Goal: Information Seeking & Learning: Learn about a topic

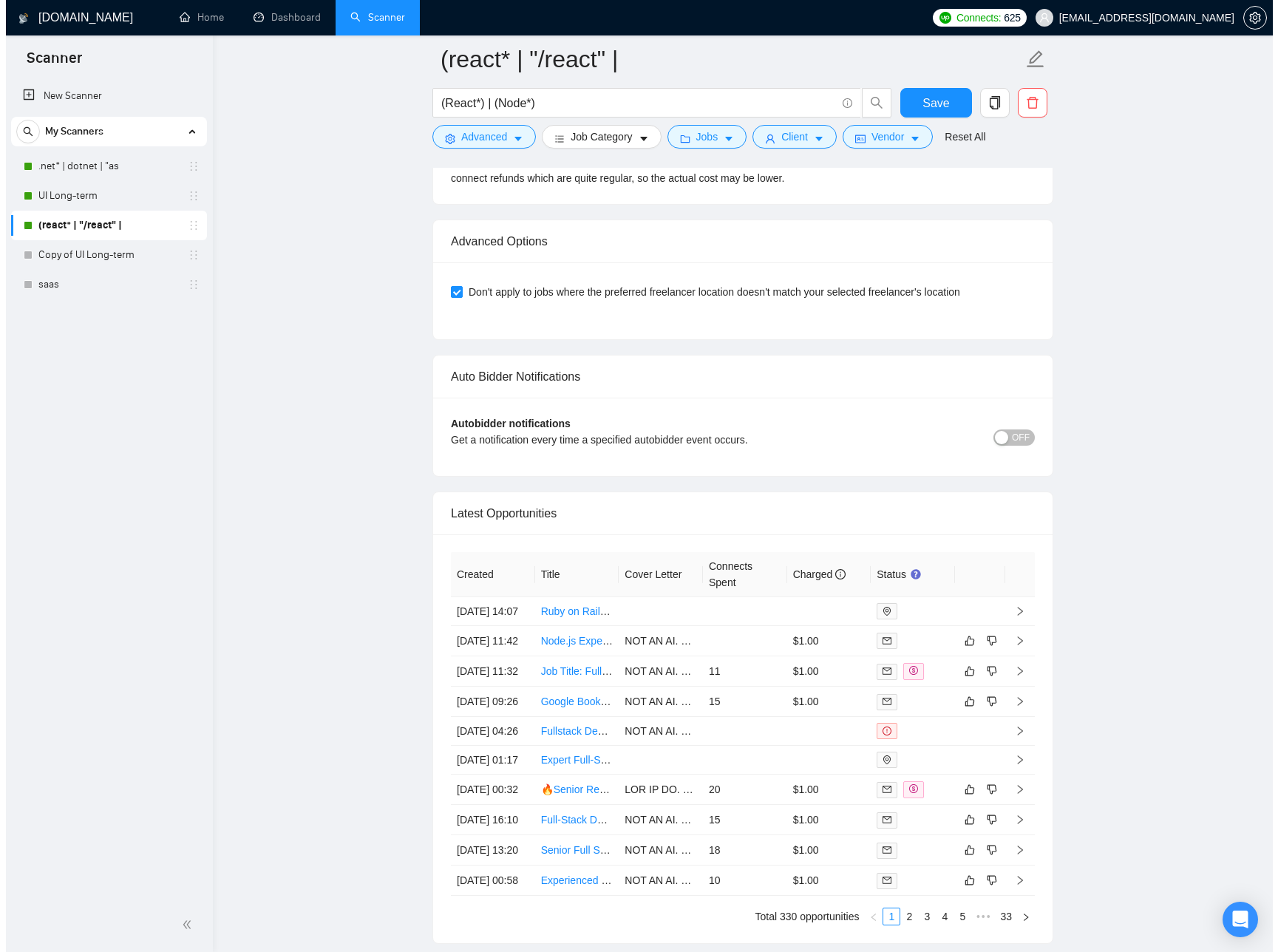
scroll to position [3682, 0]
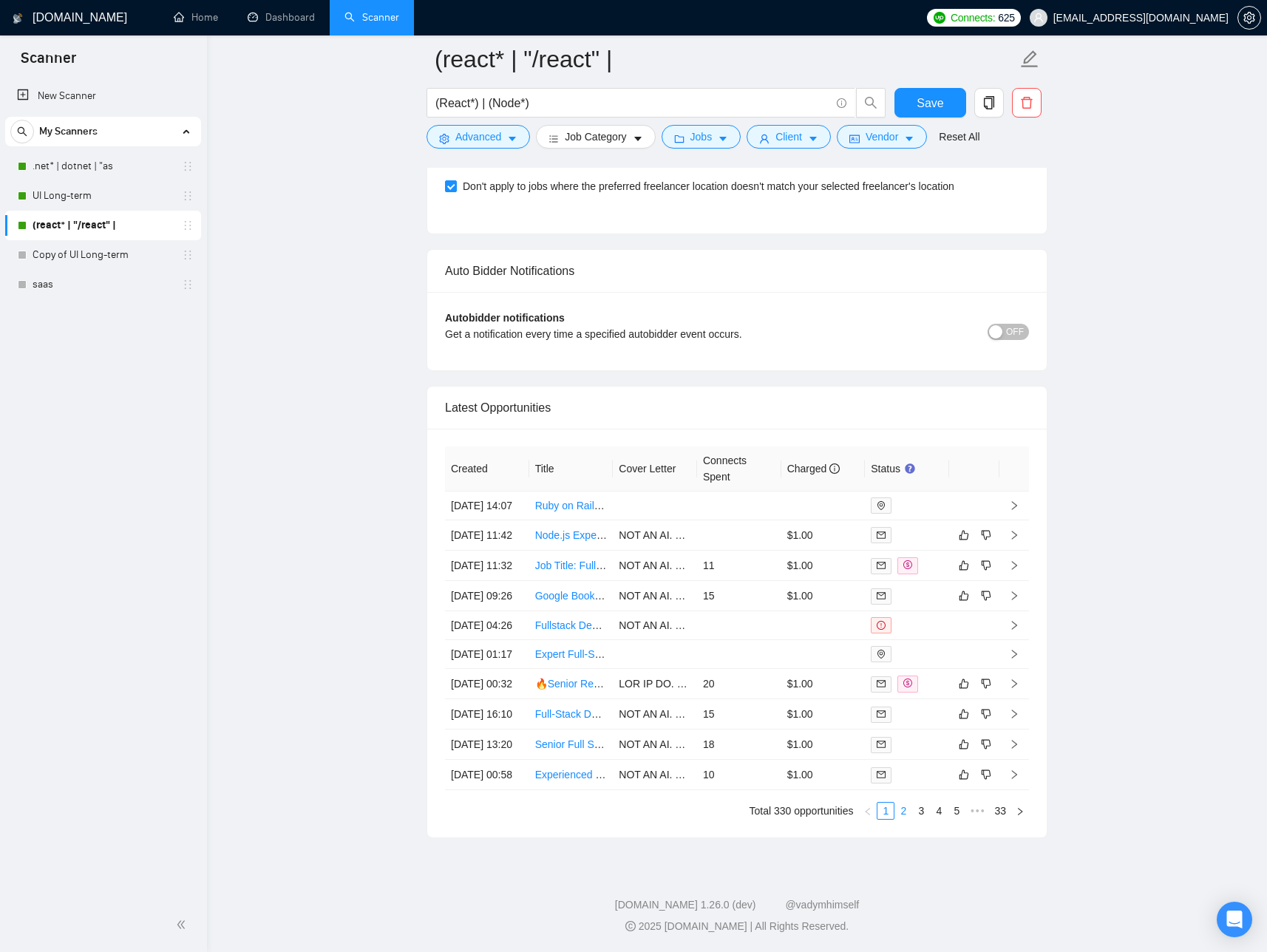
click at [909, 808] on link "2" at bounding box center [903, 811] width 16 height 16
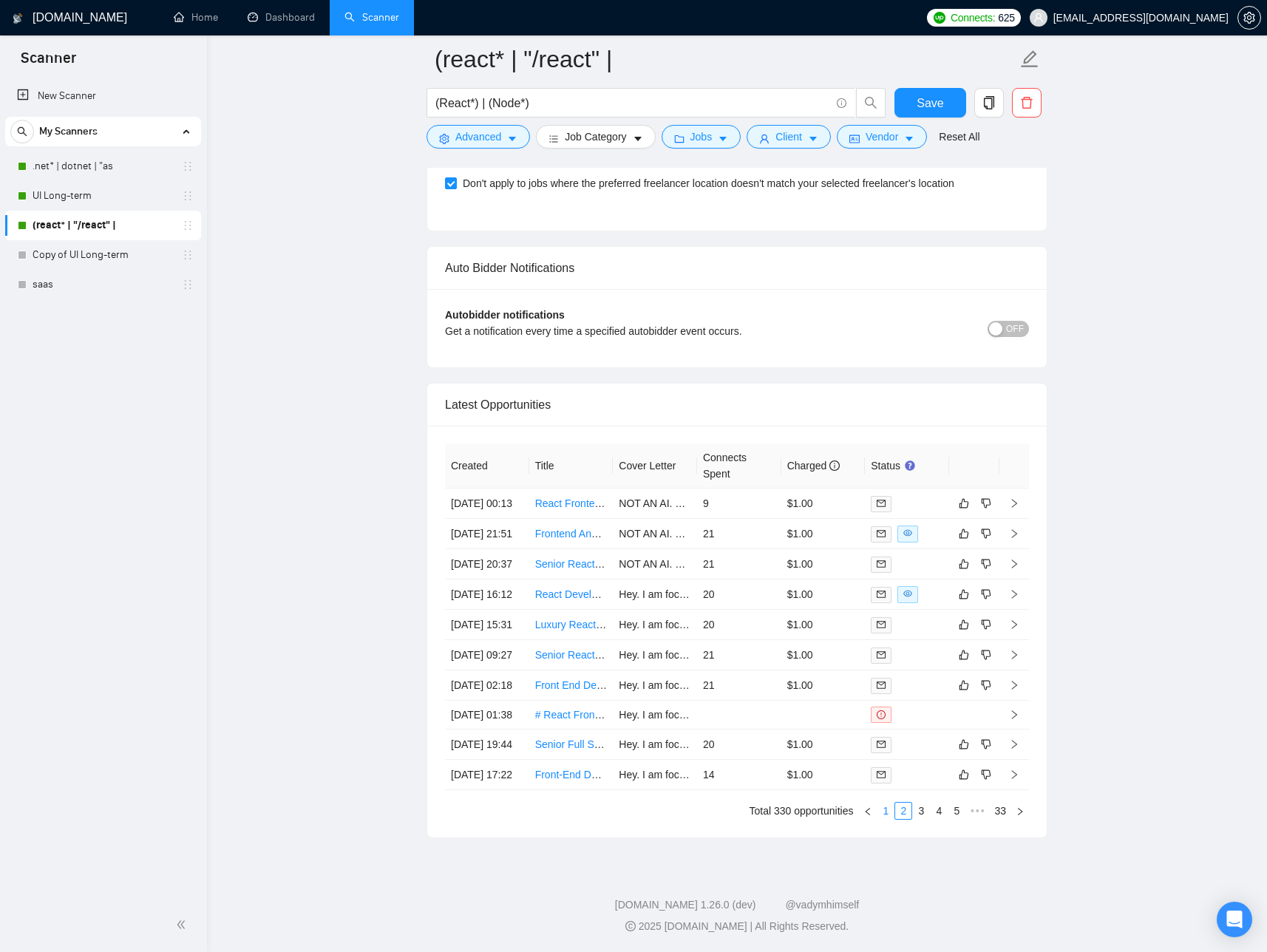
click at [884, 814] on link "1" at bounding box center [885, 811] width 16 height 16
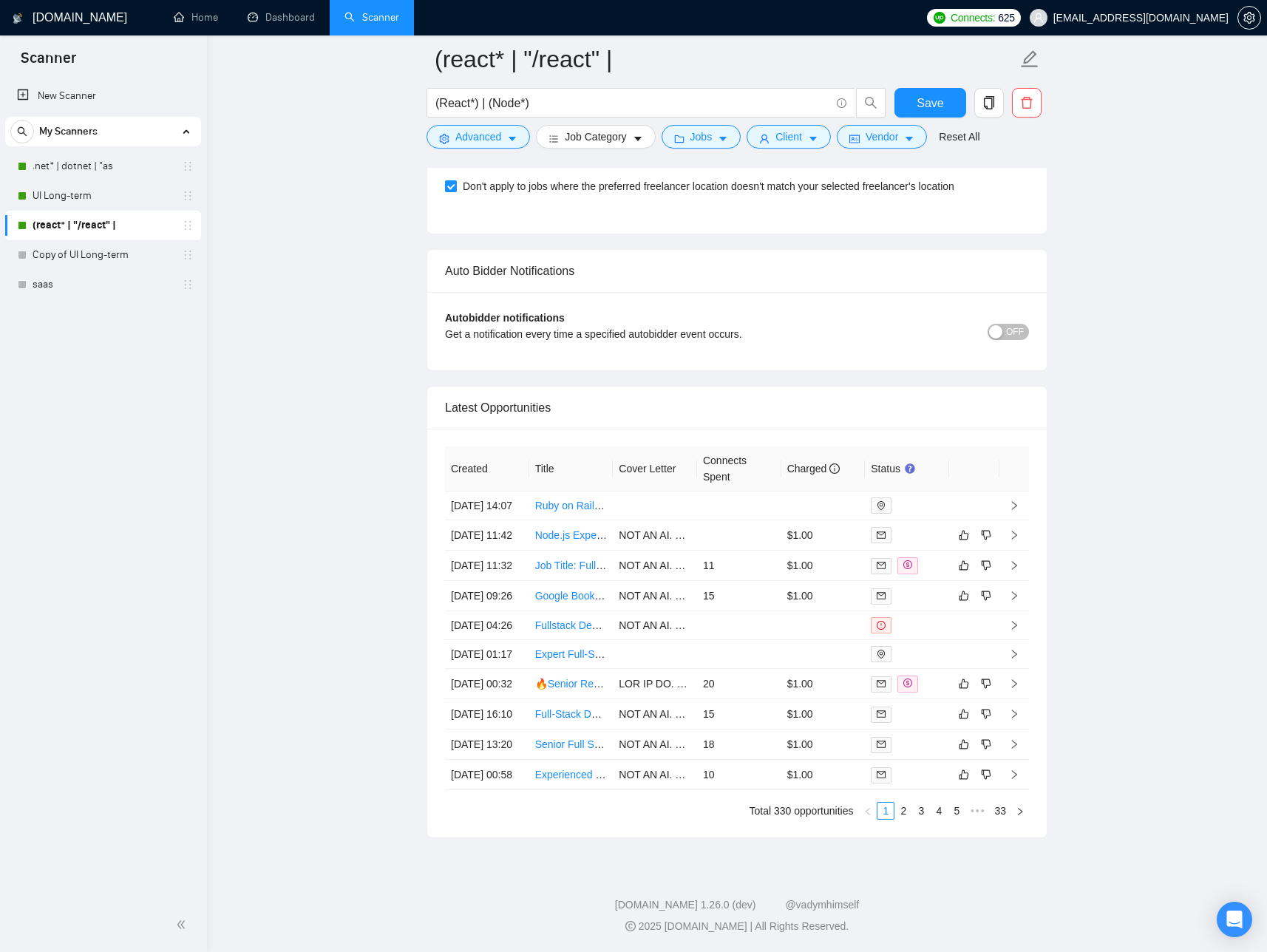
click at [938, 675] on div at bounding box center [907, 684] width 73 height 17
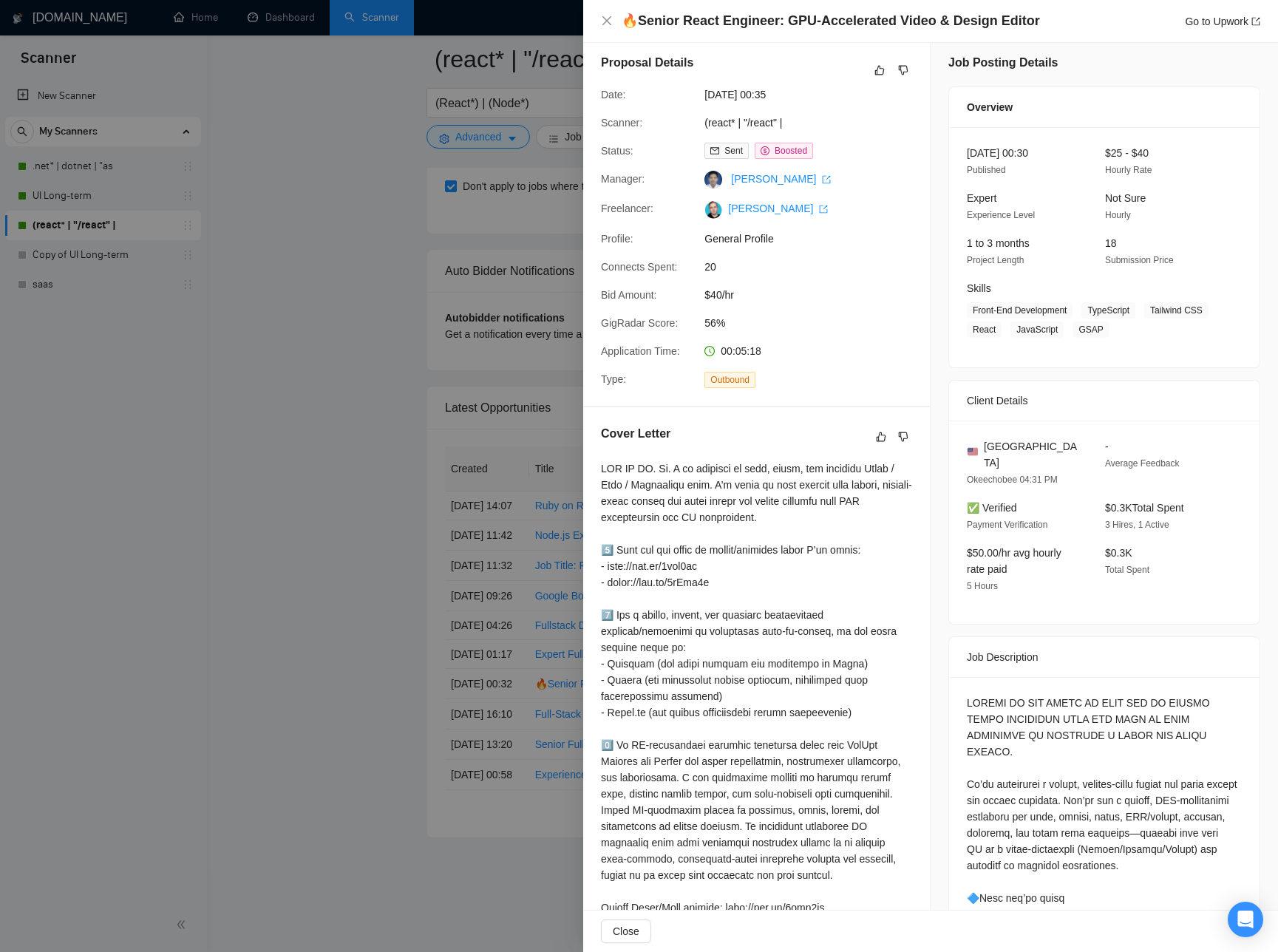
scroll to position [8, 0]
drag, startPoint x: 707, startPoint y: 578, endPoint x: 610, endPoint y: 577, distance: 97.0
click at [610, 577] on div at bounding box center [756, 727] width 311 height 537
copy div "http://bit.ly/4pxr7mf"
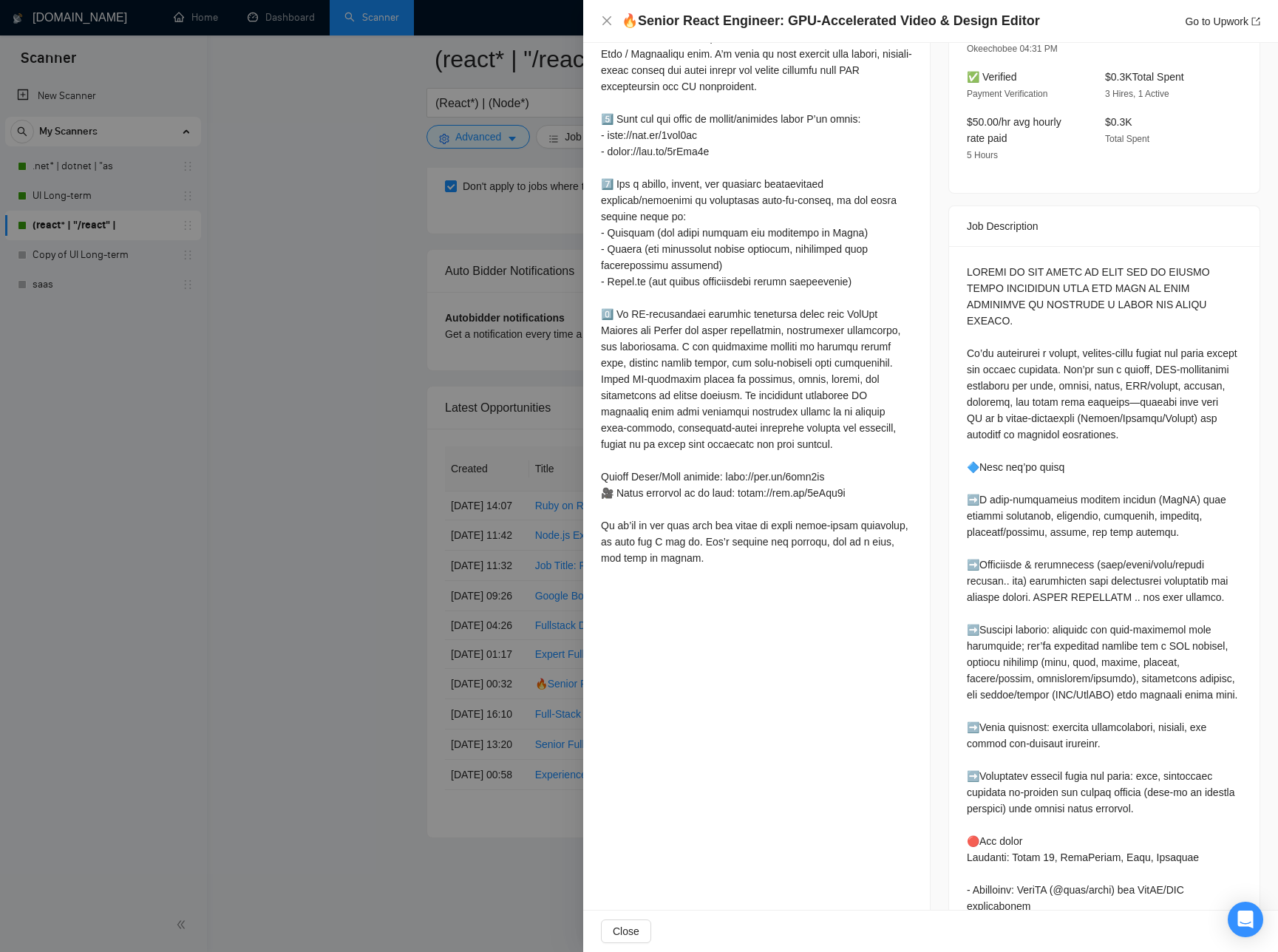
scroll to position [436, 0]
click at [668, 155] on div at bounding box center [756, 299] width 311 height 537
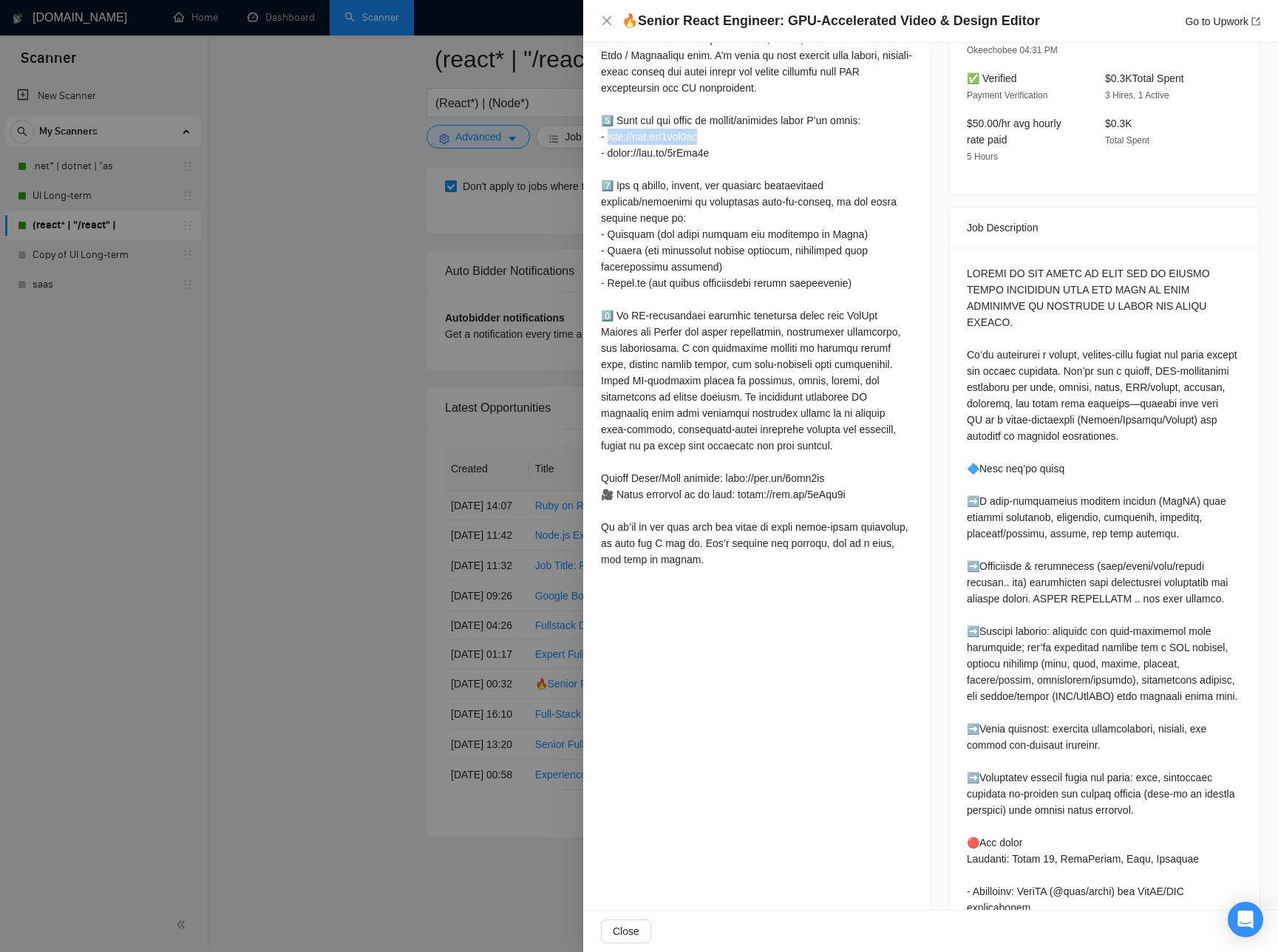
drag, startPoint x: 712, startPoint y: 151, endPoint x: 608, endPoint y: 146, distance: 104.1
click at [608, 146] on div at bounding box center [756, 299] width 311 height 537
copy div "http://bit.ly/4pxr7mf"
drag, startPoint x: 710, startPoint y: 170, endPoint x: 610, endPoint y: 169, distance: 100.0
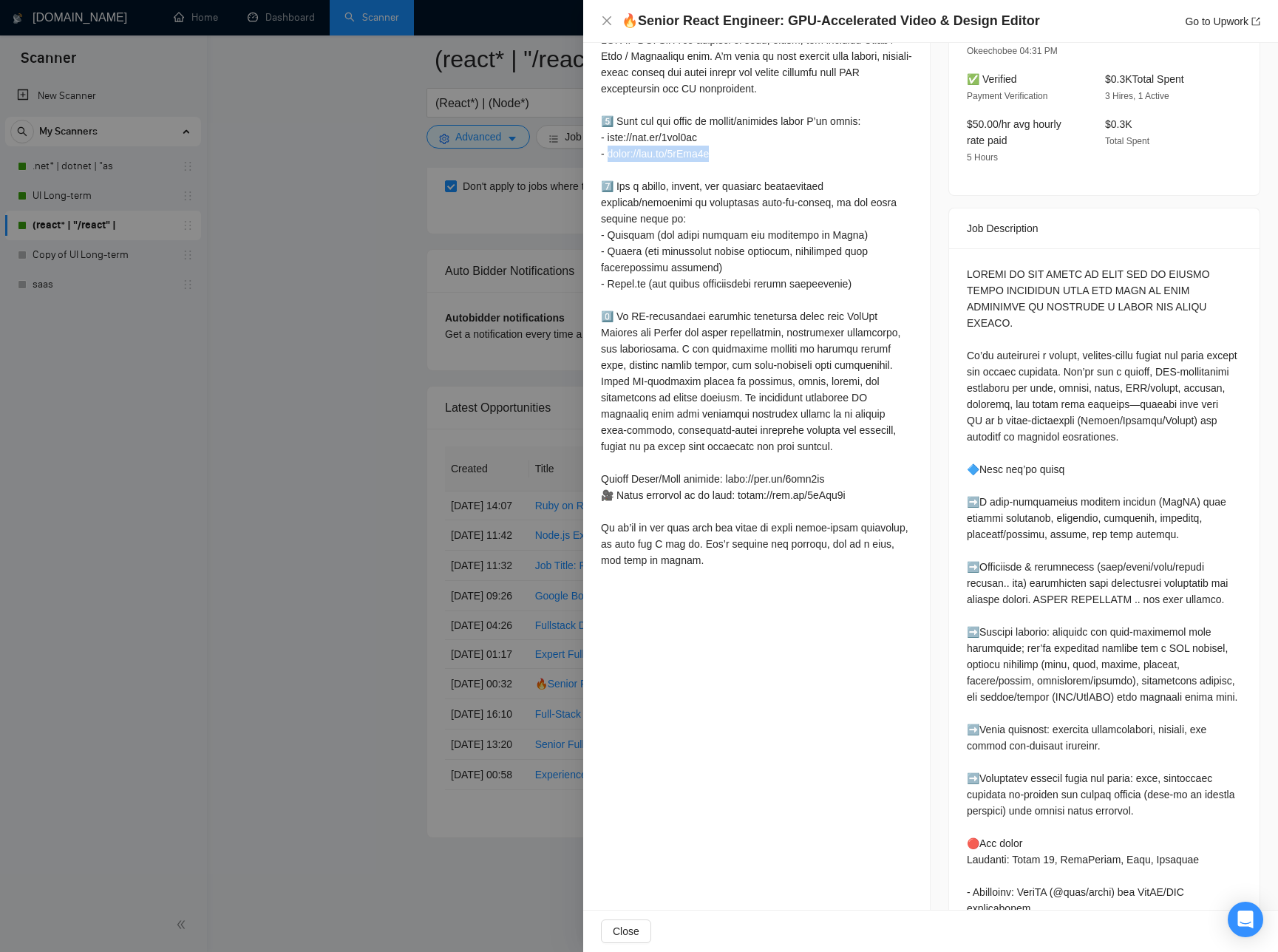
click at [610, 169] on div at bounding box center [756, 300] width 311 height 537
copy div "https://bit.ly/4jKkk4l"
click at [558, 537] on div at bounding box center [639, 476] width 1278 height 952
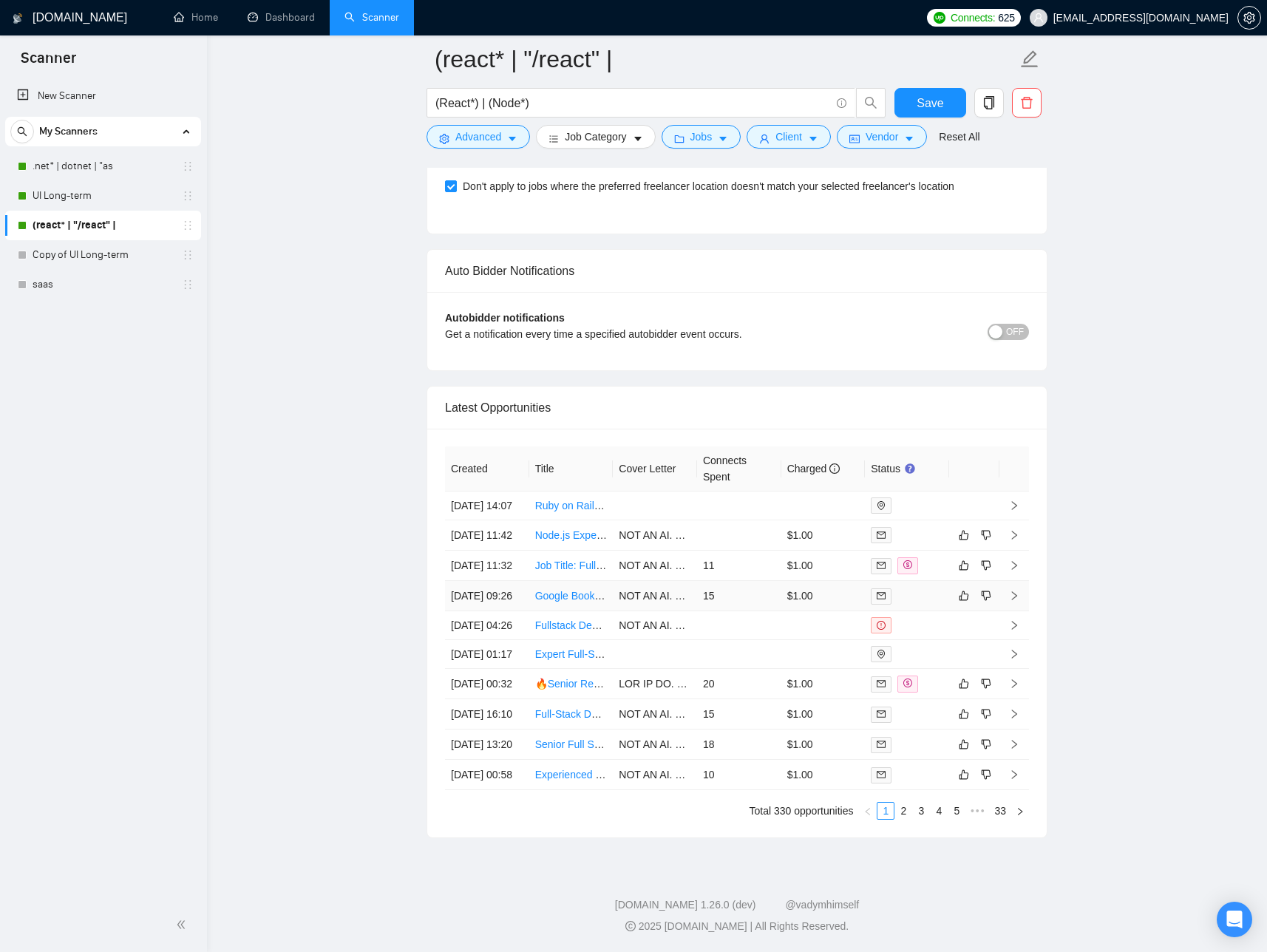
click at [580, 590] on link "Google Books Account Reactivation Specialist" at bounding box center [640, 596] width 211 height 12
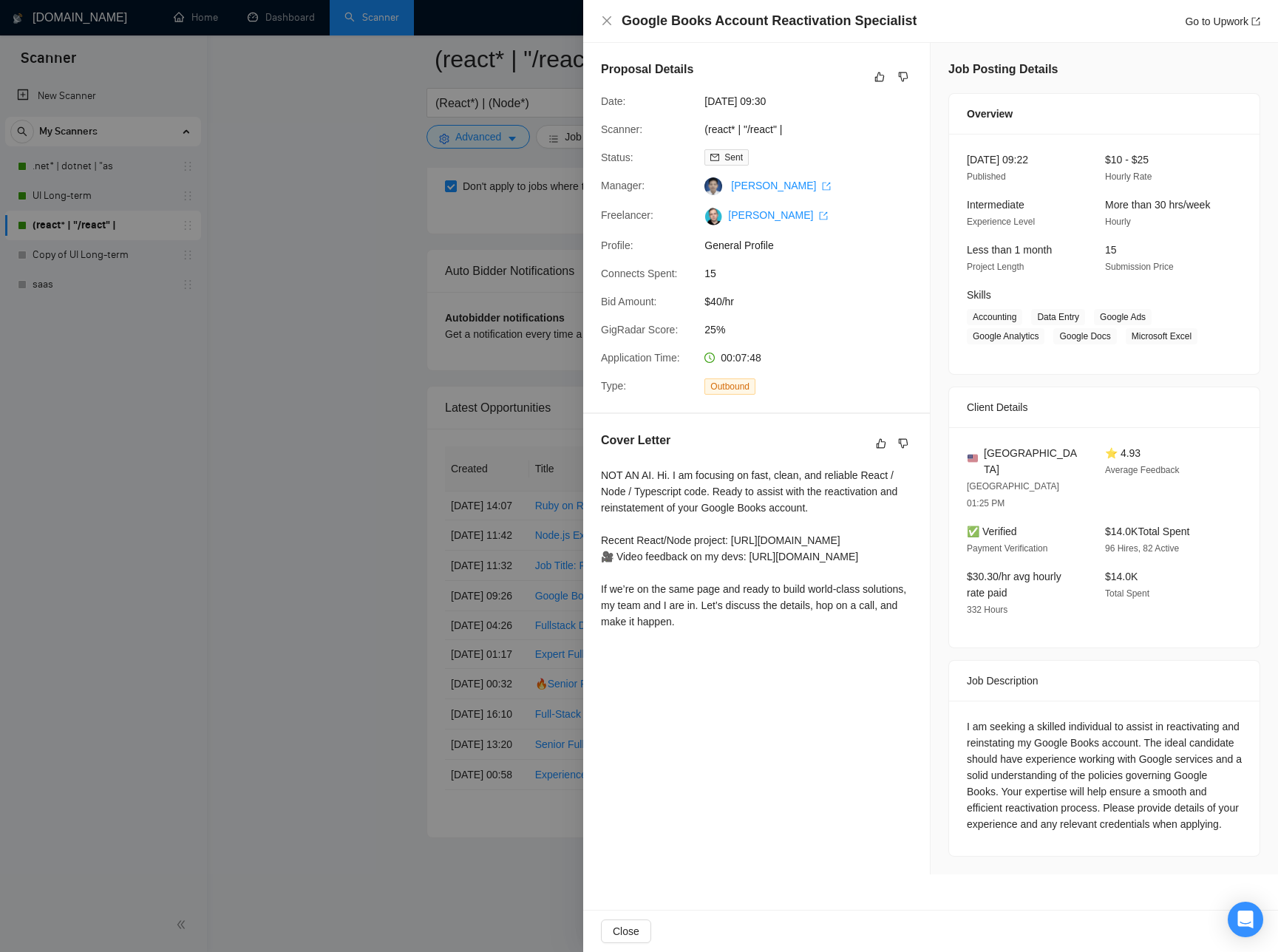
click at [445, 488] on div at bounding box center [639, 476] width 1278 height 952
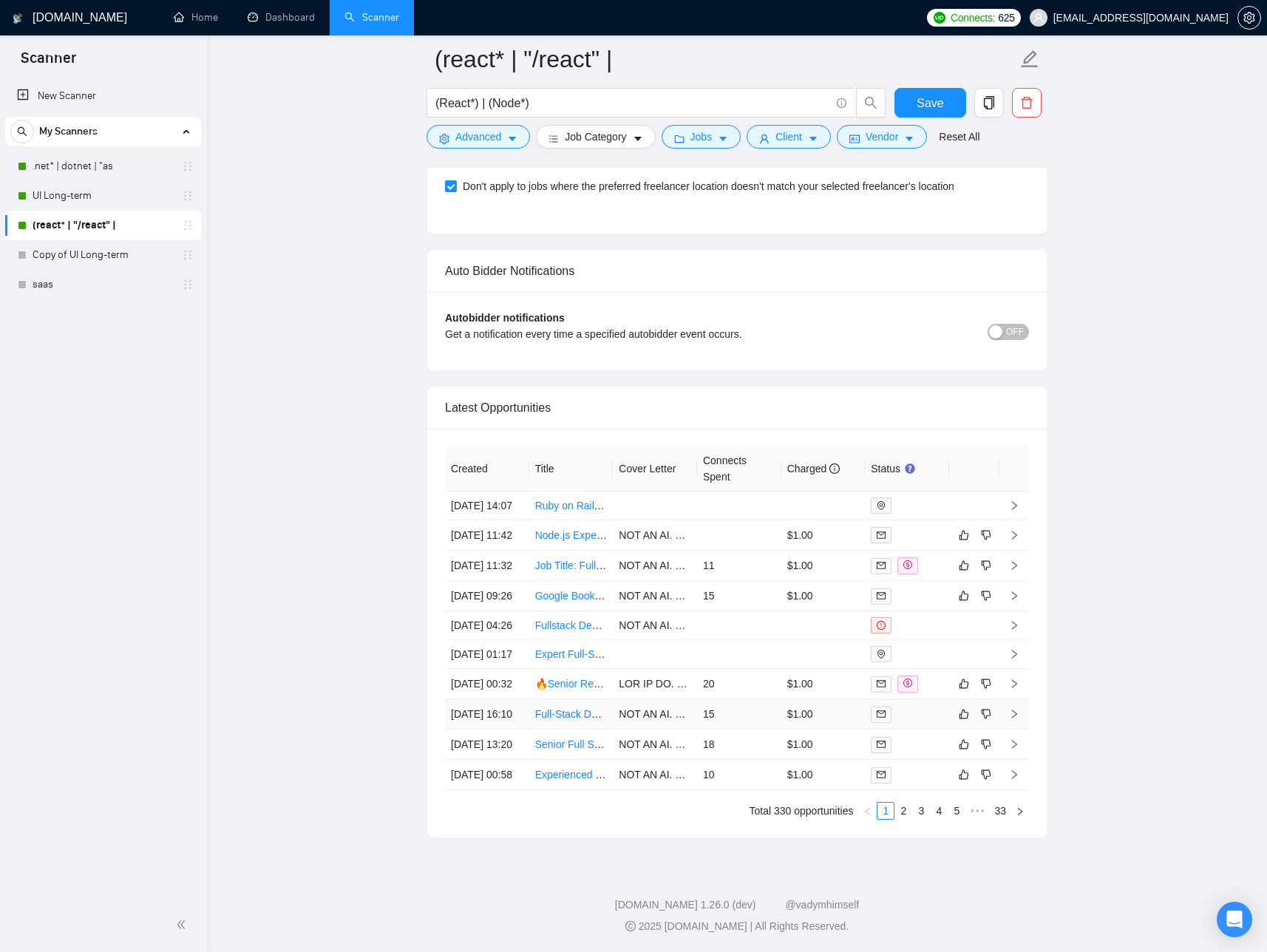
click at [1011, 709] on icon "right" at bounding box center [1013, 714] width 11 height 11
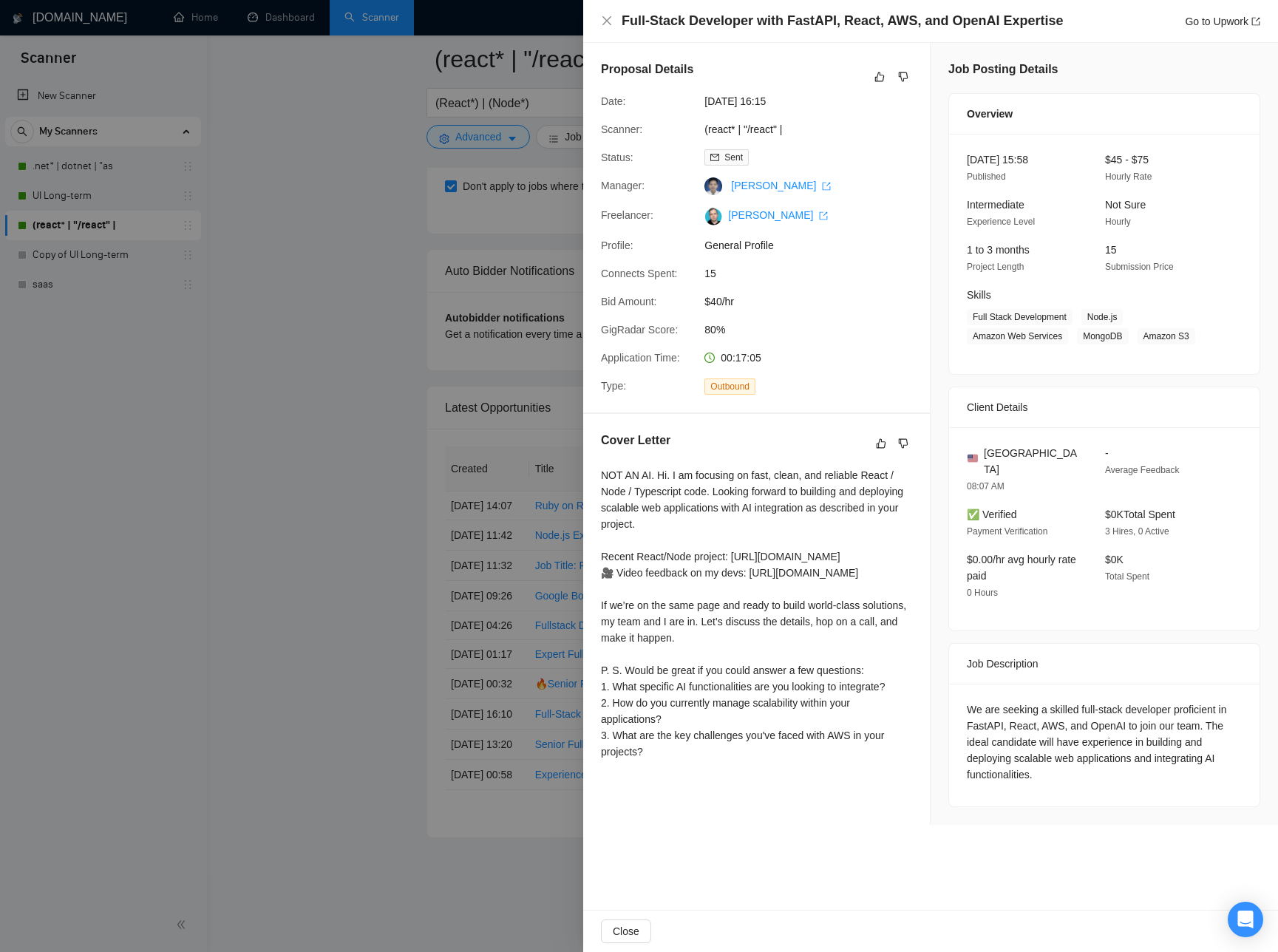
click at [528, 593] on div at bounding box center [639, 476] width 1278 height 952
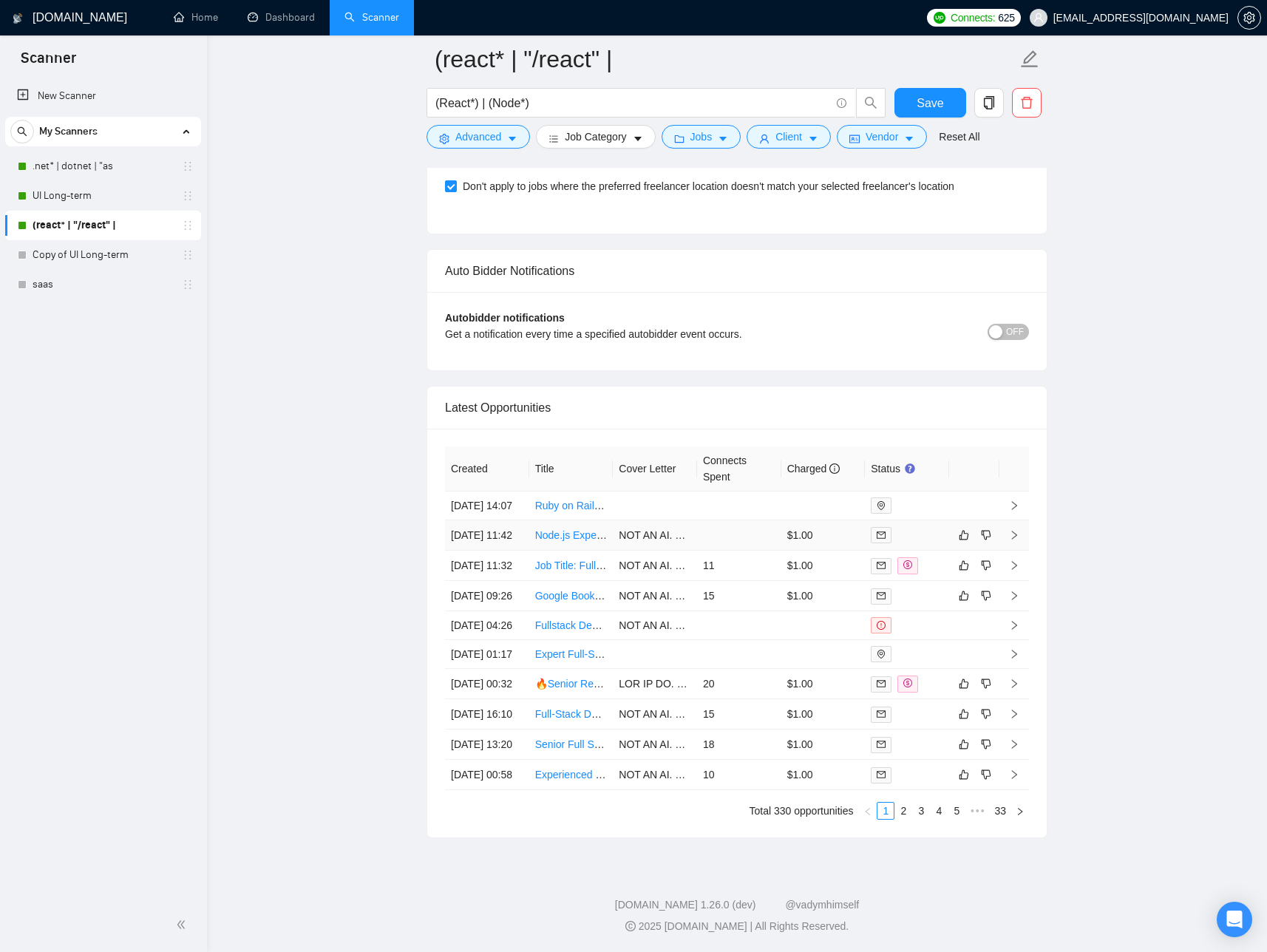
click at [1012, 530] on icon "right" at bounding box center [1013, 535] width 11 height 11
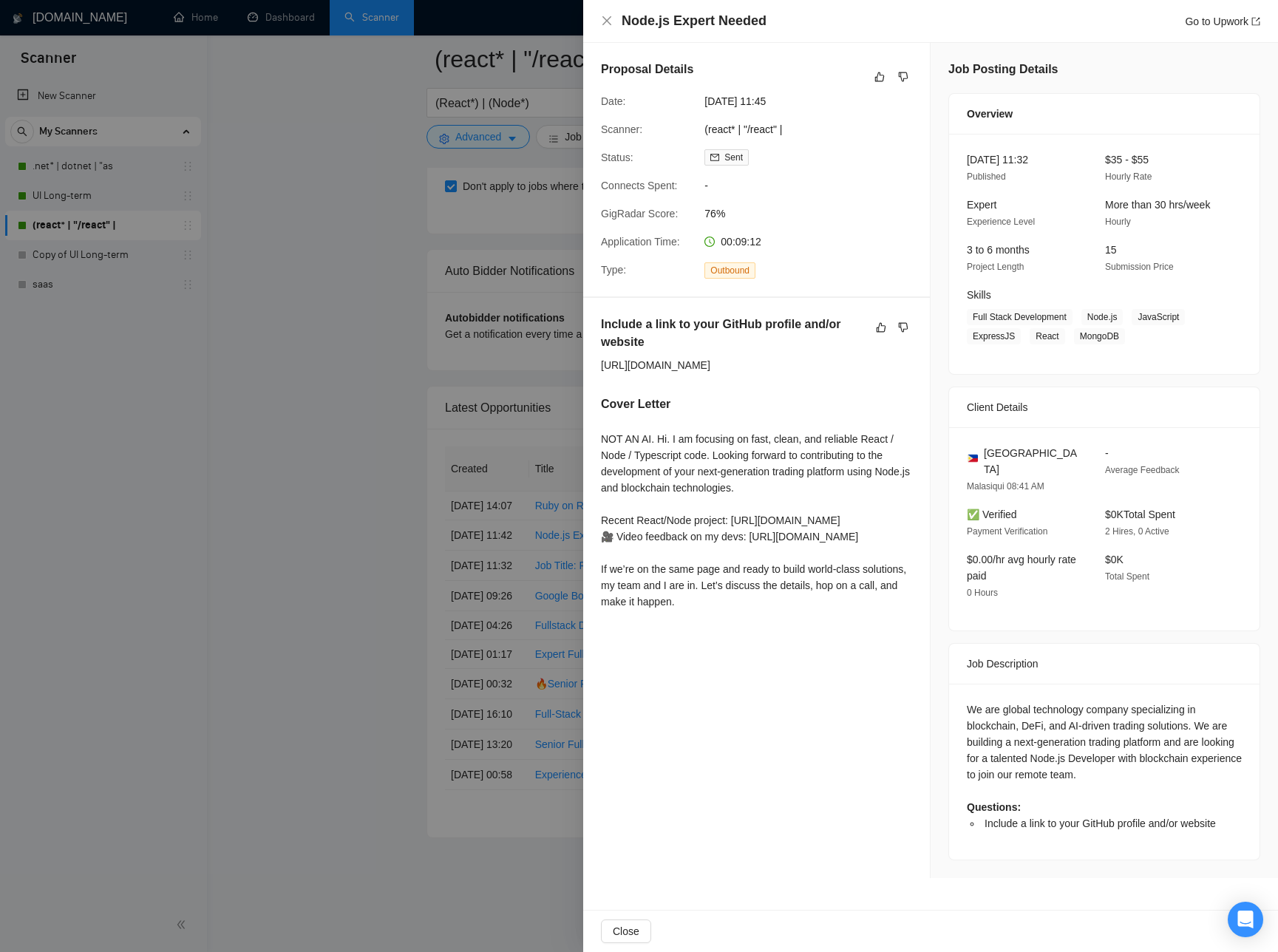
click at [1026, 817] on span "Include a link to your GitHub profile and/or website" at bounding box center [1100, 823] width 232 height 12
click at [1261, 23] on div "Node.js Expert Needed Go to Upwork" at bounding box center [930, 21] width 695 height 43
click at [1257, 23] on icon "export" at bounding box center [1256, 21] width 9 height 9
